Goal: Task Accomplishment & Management: Use online tool/utility

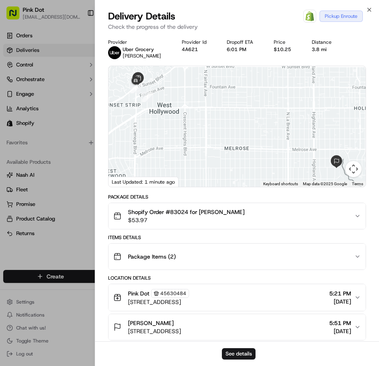
click at [241, 353] on button "See details" at bounding box center [239, 353] width 34 height 11
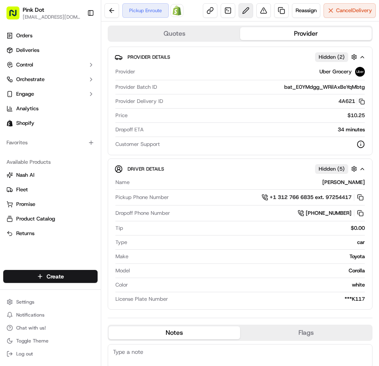
click at [238, 13] on button at bounding box center [245, 10] width 15 height 15
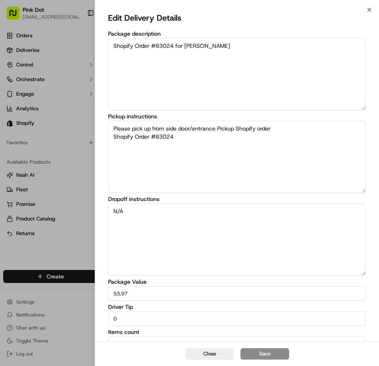
click at [200, 319] on input "0" at bounding box center [237, 318] width 258 height 15
type input "05"
click at [277, 355] on button "Save" at bounding box center [264, 353] width 49 height 11
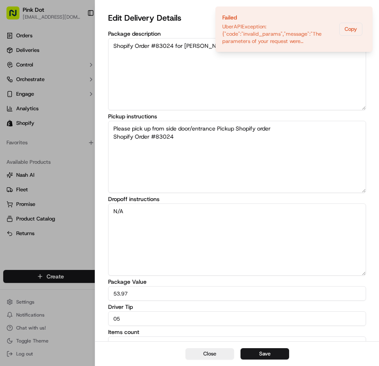
click at [70, 195] on div at bounding box center [189, 183] width 379 height 366
